Goal: Information Seeking & Learning: Find specific page/section

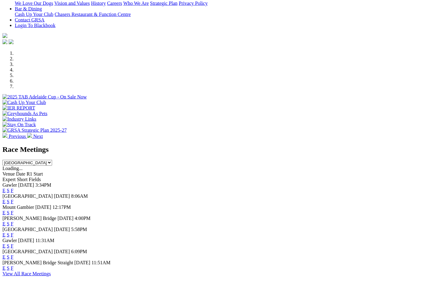
scroll to position [145, 0]
click at [14, 188] on link "F" at bounding box center [12, 190] width 3 height 5
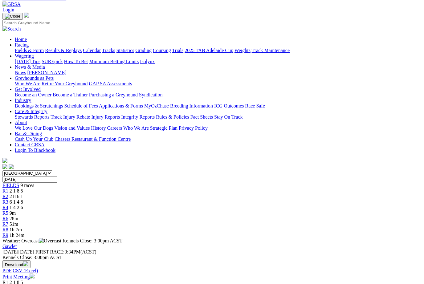
scroll to position [28, 0]
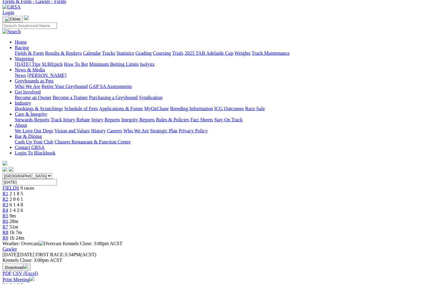
click at [8, 191] on span "R1" at bounding box center [5, 193] width 6 height 5
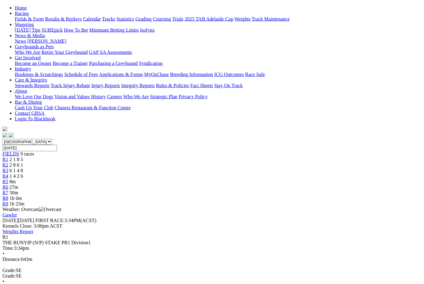
scroll to position [62, 0]
click at [23, 162] on span "2 8 6 1" at bounding box center [17, 164] width 14 height 5
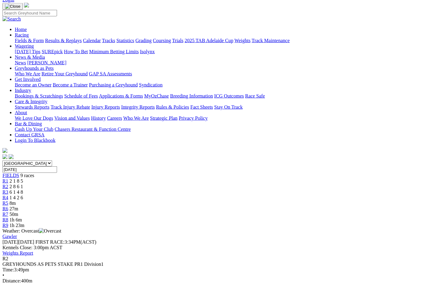
scroll to position [41, 0]
click at [8, 189] on link "R3" at bounding box center [5, 191] width 6 height 5
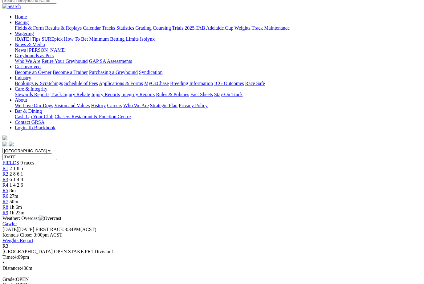
scroll to position [53, 0]
click at [8, 182] on span "R4" at bounding box center [5, 184] width 6 height 5
